Goal: Task Accomplishment & Management: Use online tool/utility

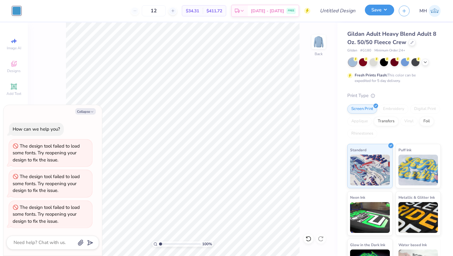
click at [374, 12] on button "Save" at bounding box center [379, 10] width 29 height 11
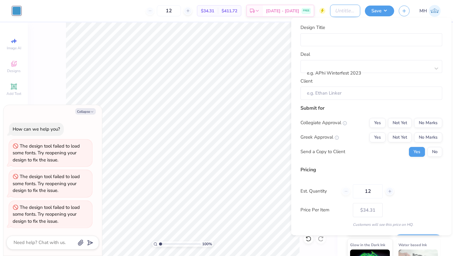
click at [345, 13] on input "Design Title" at bounding box center [345, 11] width 30 height 12
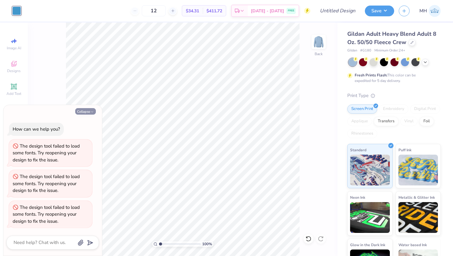
click at [80, 112] on button "Collapse" at bounding box center [85, 111] width 21 height 6
type textarea "x"
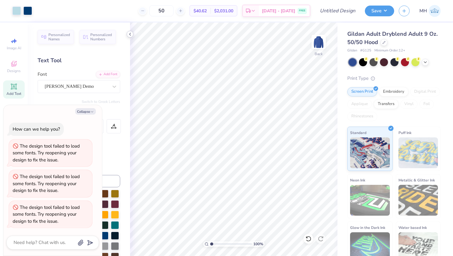
click at [130, 34] on icon at bounding box center [129, 34] width 5 height 5
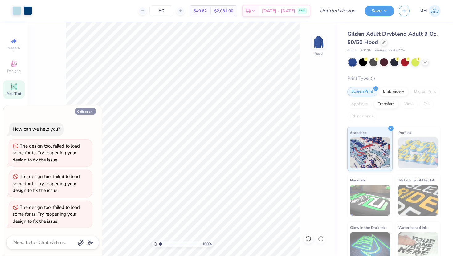
click at [87, 112] on button "Collapse" at bounding box center [85, 111] width 21 height 6
type textarea "x"
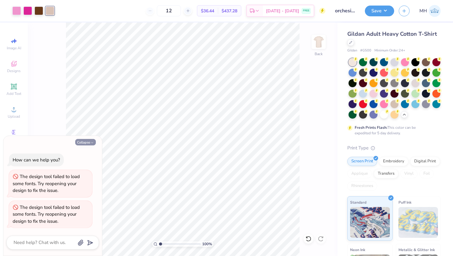
click at [87, 141] on button "Collapse" at bounding box center [85, 142] width 21 height 6
type textarea "x"
